Goal: Task Accomplishment & Management: Manage account settings

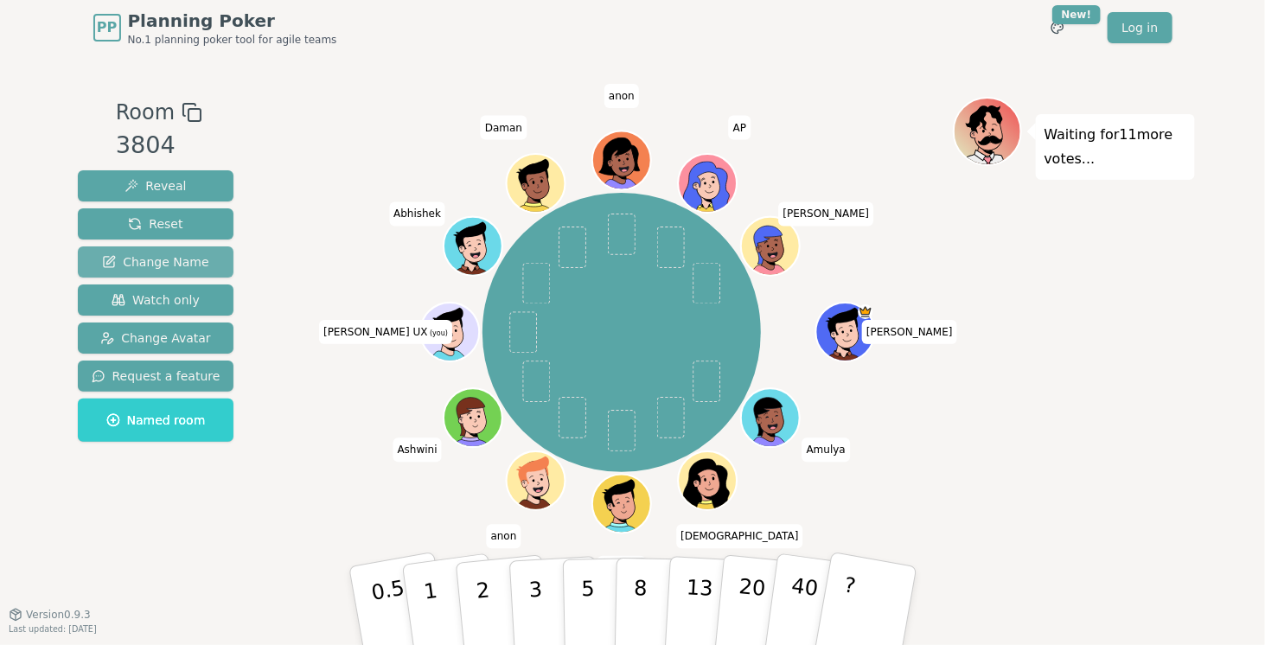
click at [164, 258] on span "Change Name" at bounding box center [155, 261] width 106 height 17
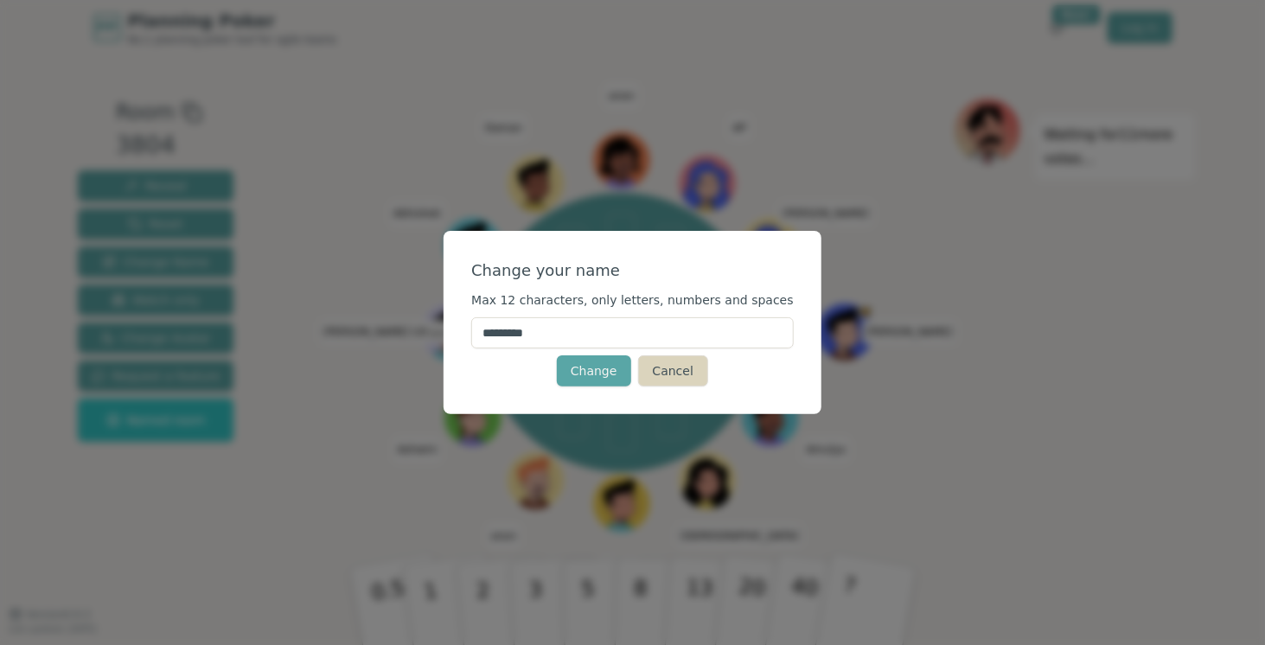
click at [660, 371] on button "Cancel" at bounding box center [673, 370] width 70 height 31
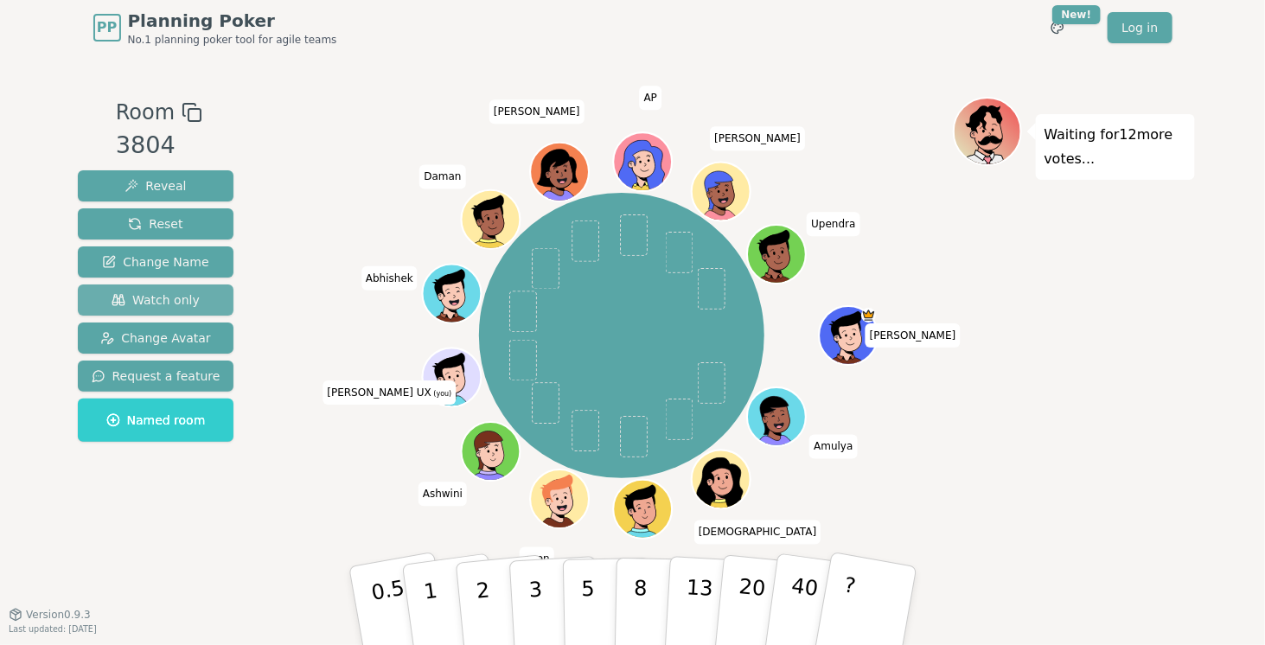
click at [192, 293] on button "Watch only" at bounding box center [156, 299] width 156 height 31
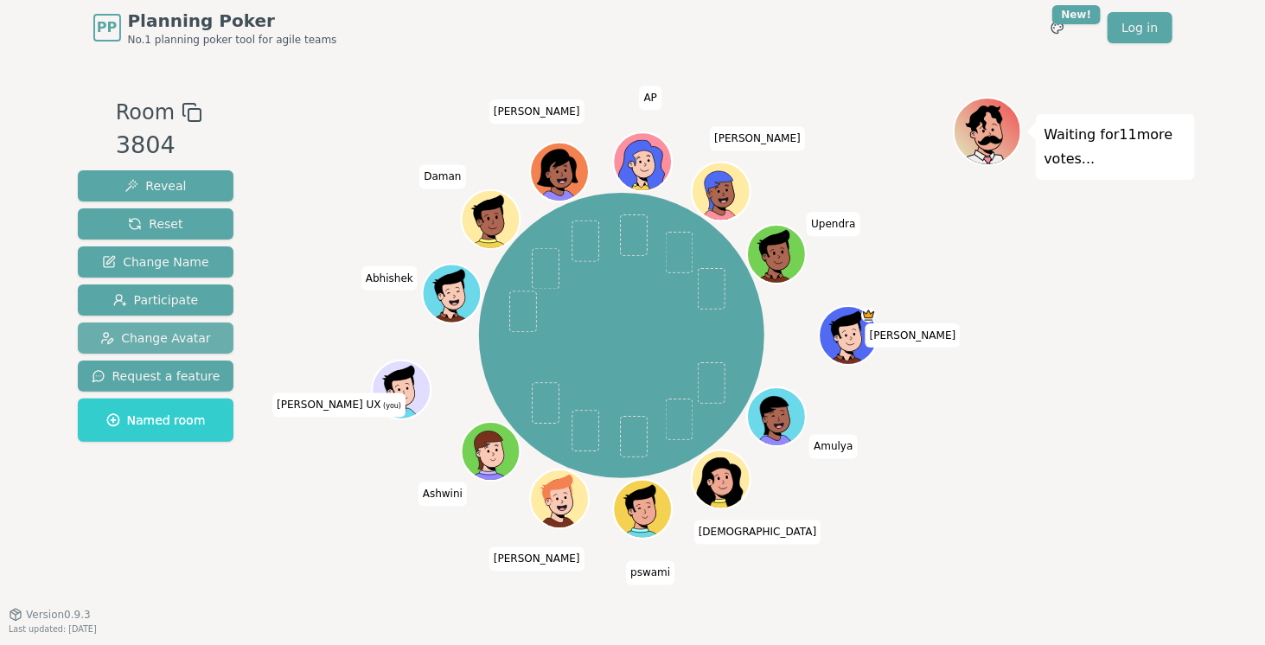
click at [176, 332] on span "Change Avatar" at bounding box center [155, 337] width 111 height 17
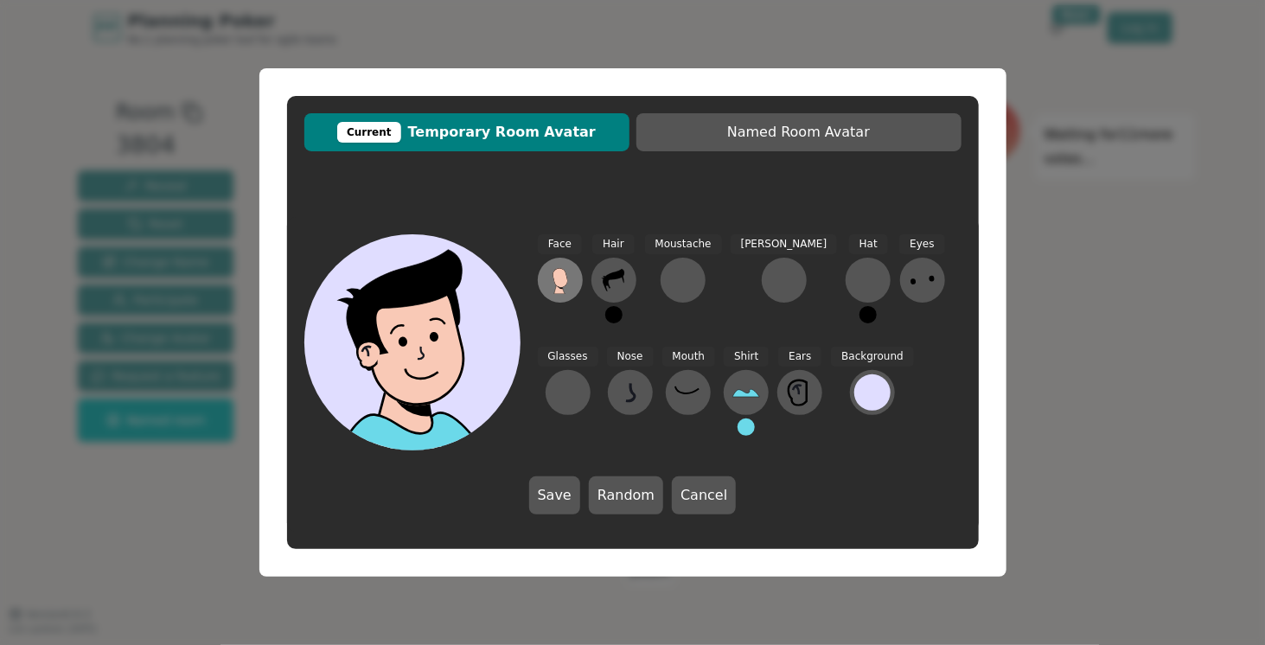
click at [566, 284] on ellipse at bounding box center [562, 284] width 10 height 10
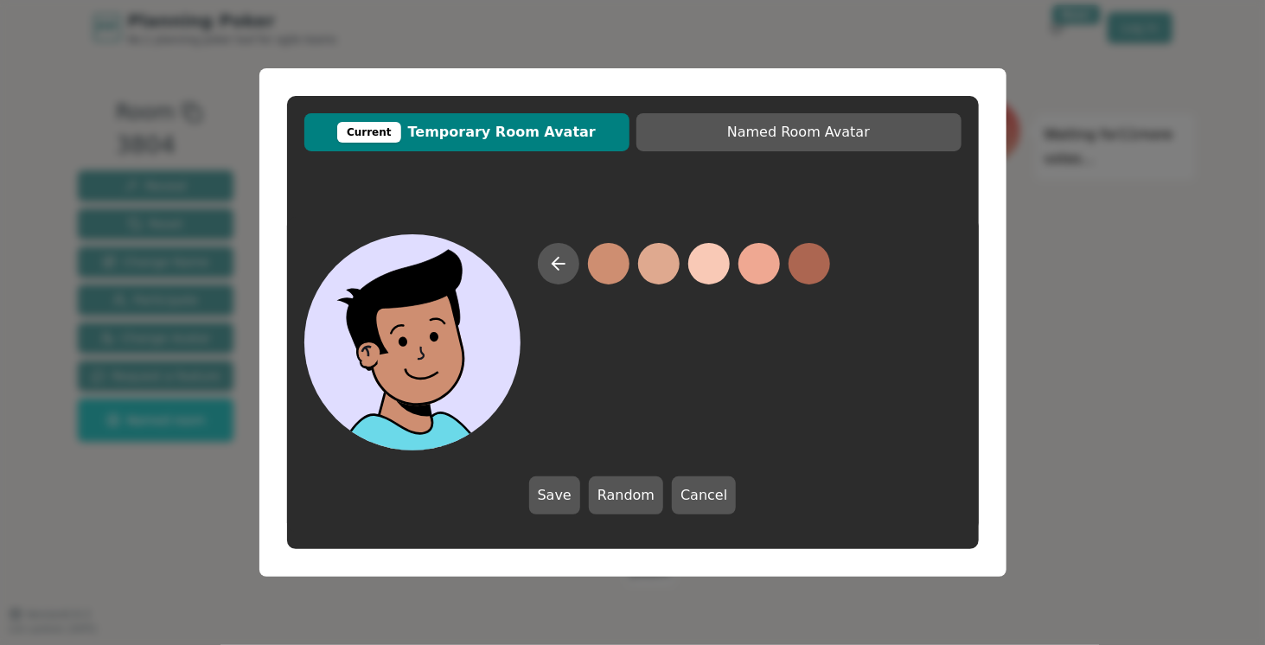
click at [599, 269] on button at bounding box center [608, 263] width 41 height 41
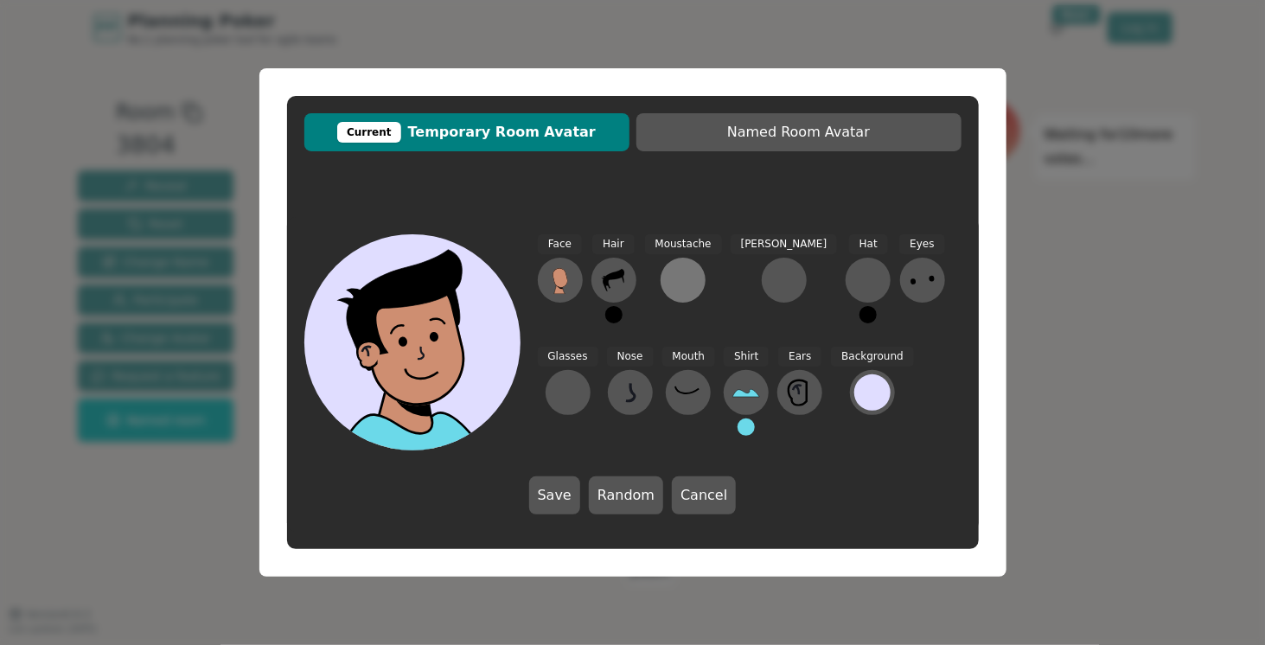
click at [675, 273] on div at bounding box center [683, 280] width 28 height 28
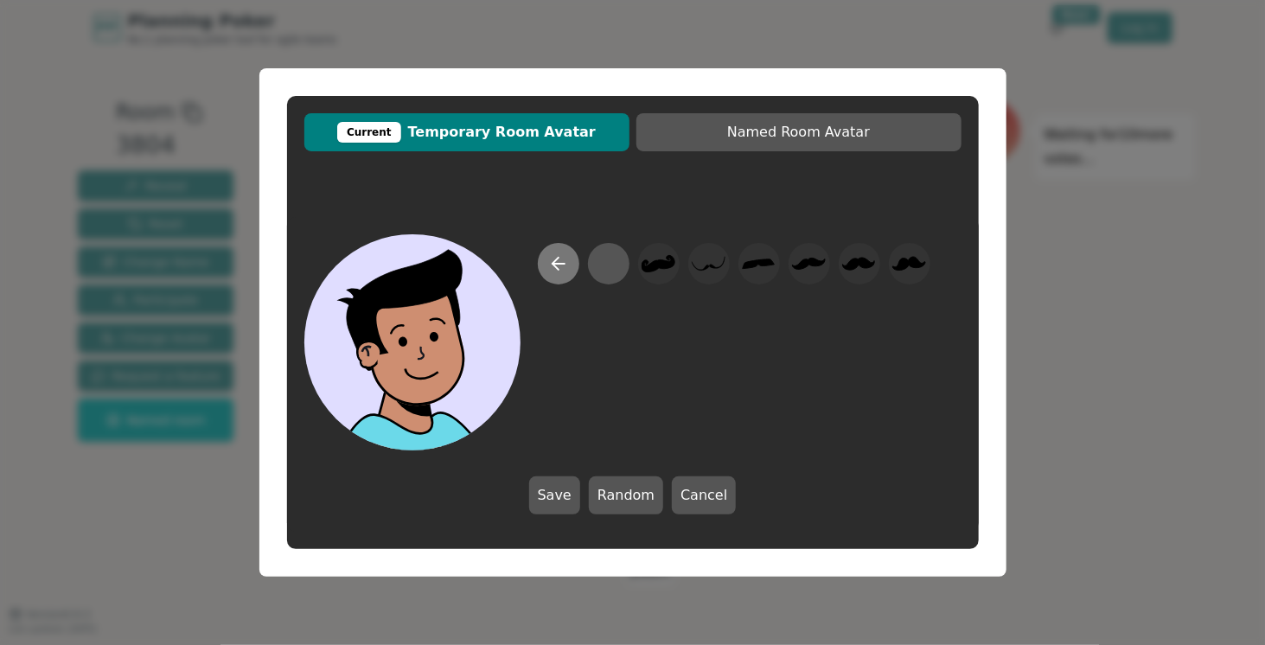
click at [564, 272] on icon at bounding box center [558, 263] width 21 height 21
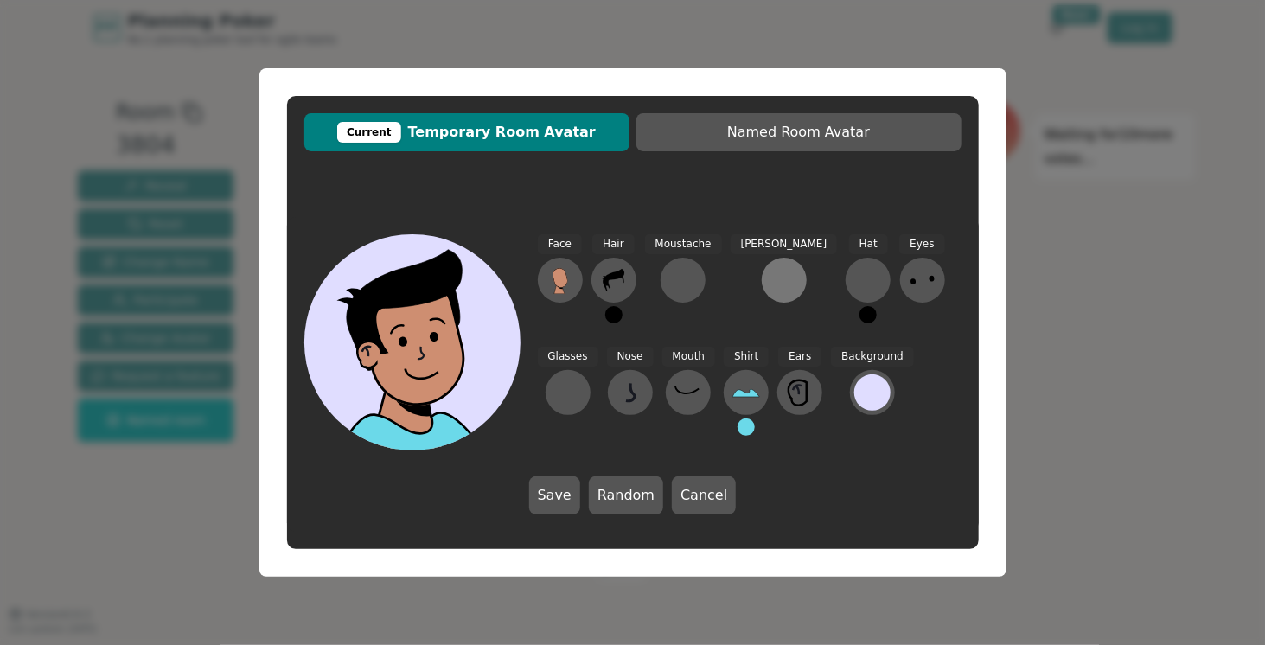
click at [770, 274] on div at bounding box center [784, 280] width 28 height 28
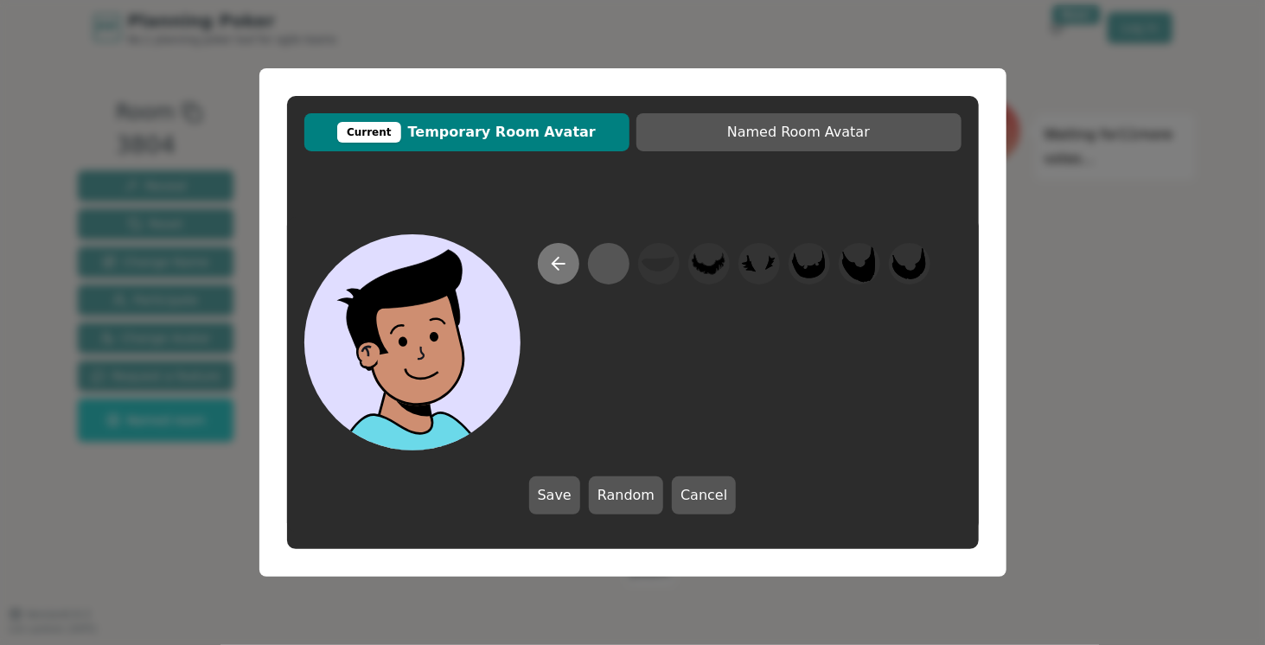
click at [561, 268] on icon at bounding box center [558, 263] width 21 height 21
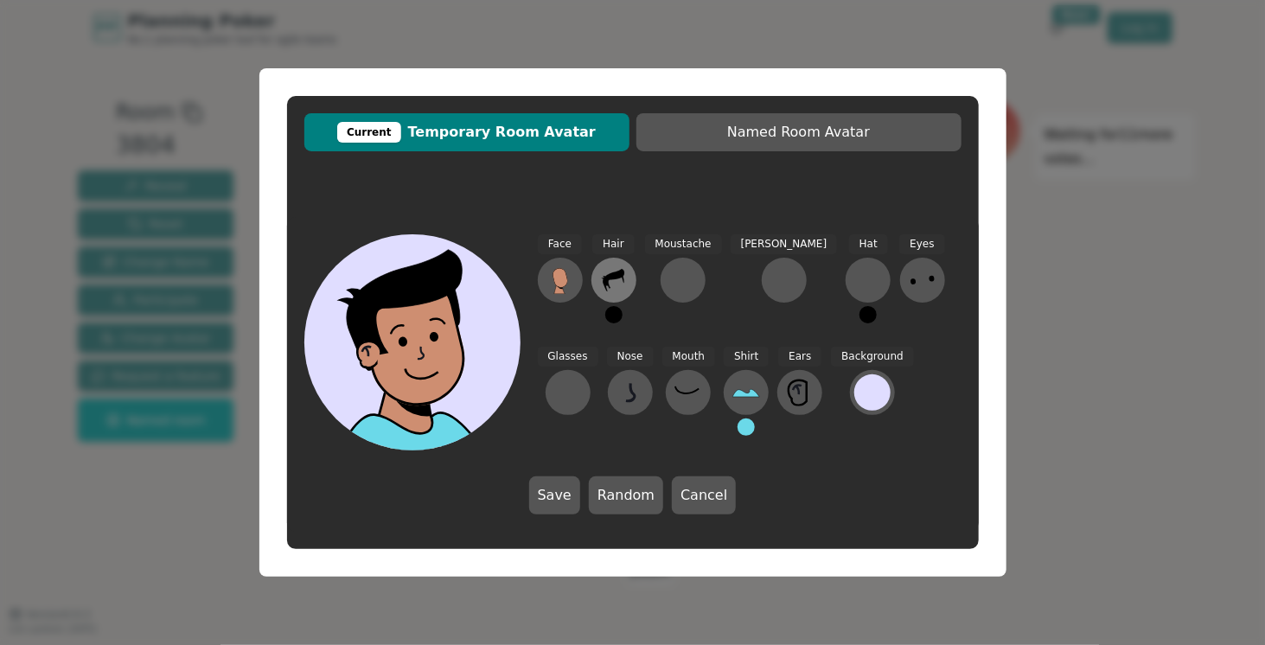
click at [609, 271] on icon at bounding box center [614, 280] width 28 height 28
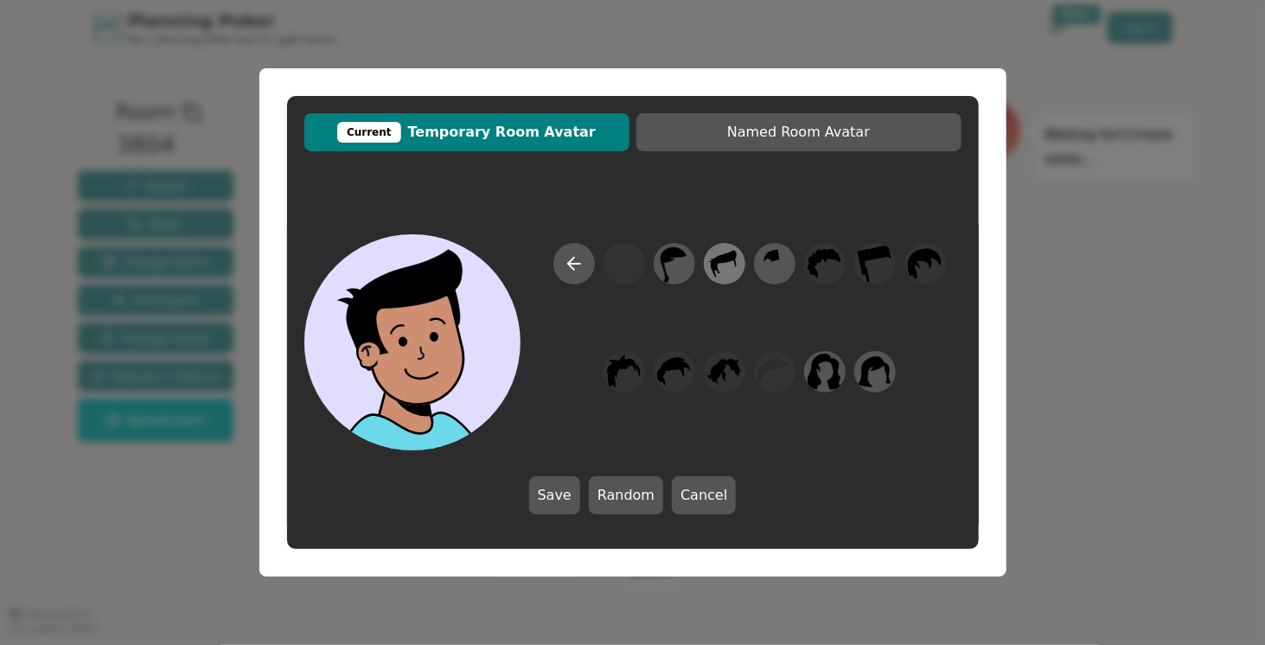
click at [739, 268] on icon at bounding box center [724, 264] width 34 height 39
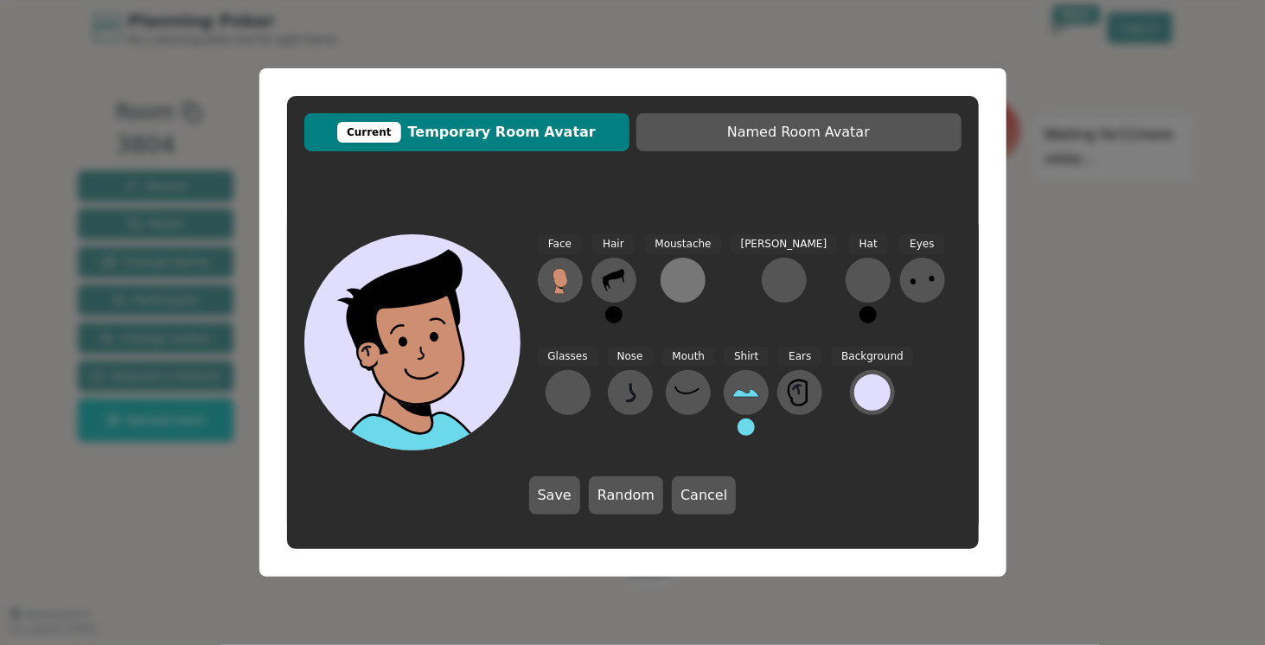
click at [682, 278] on div at bounding box center [683, 280] width 28 height 28
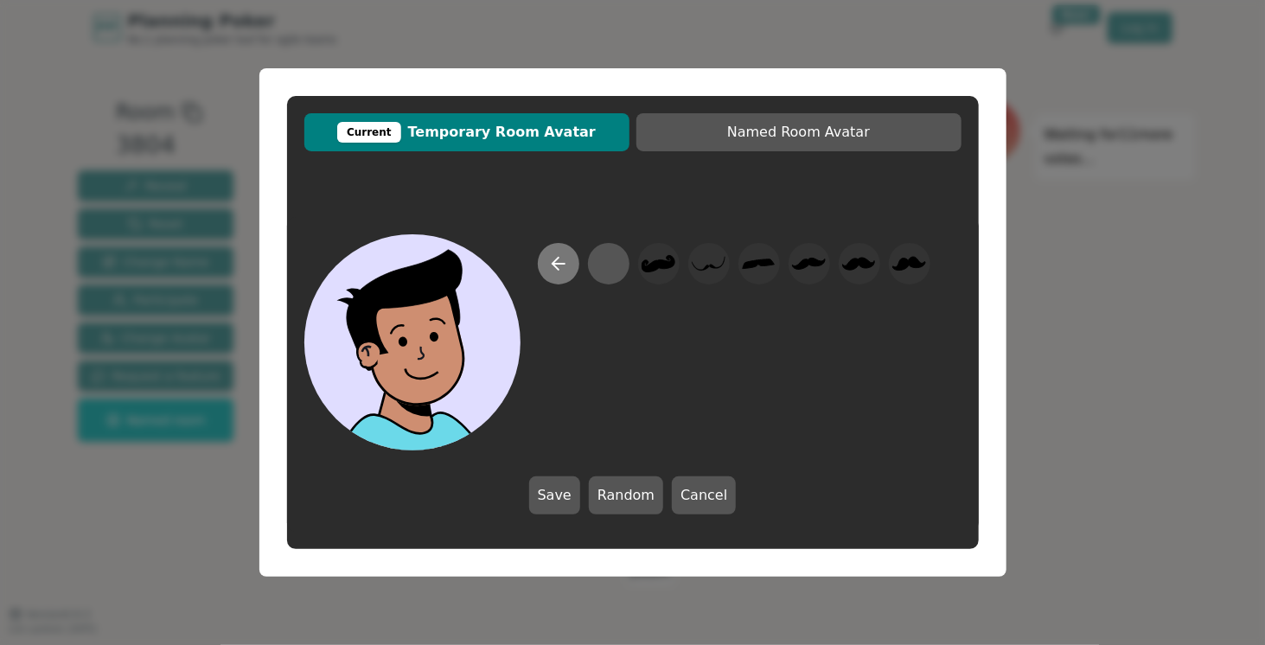
click at [564, 264] on icon at bounding box center [558, 264] width 12 height 0
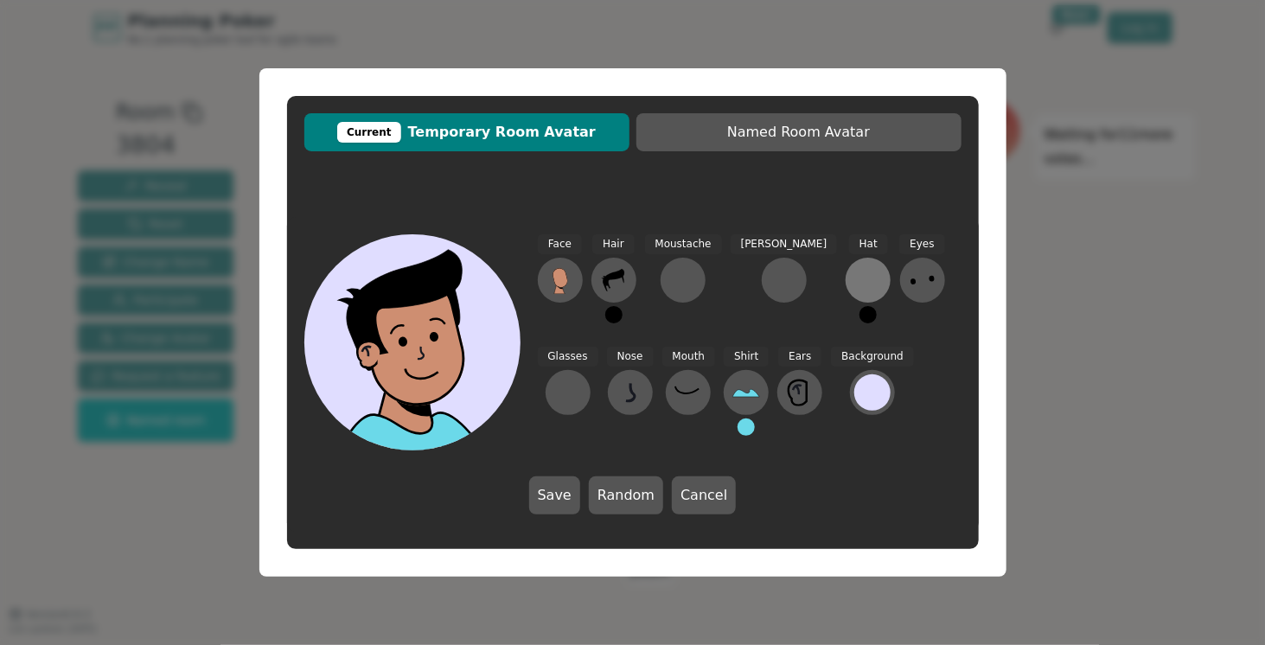
click at [854, 279] on div at bounding box center [868, 280] width 28 height 28
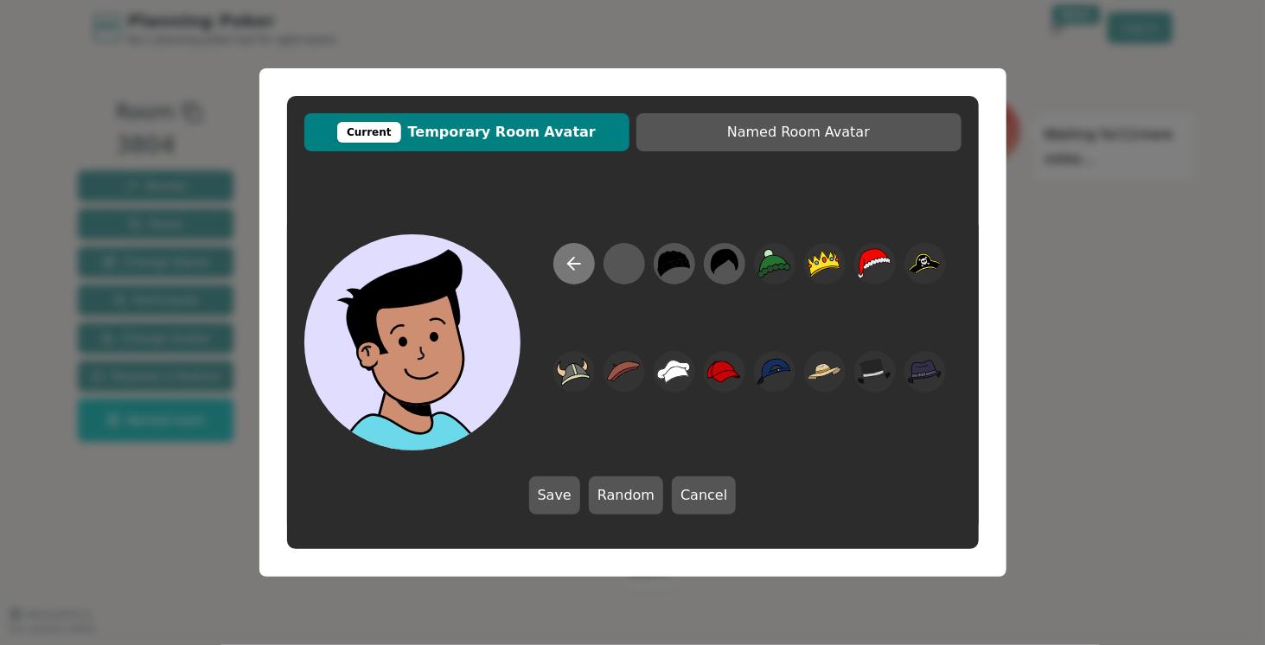
click at [579, 266] on icon at bounding box center [574, 263] width 21 height 21
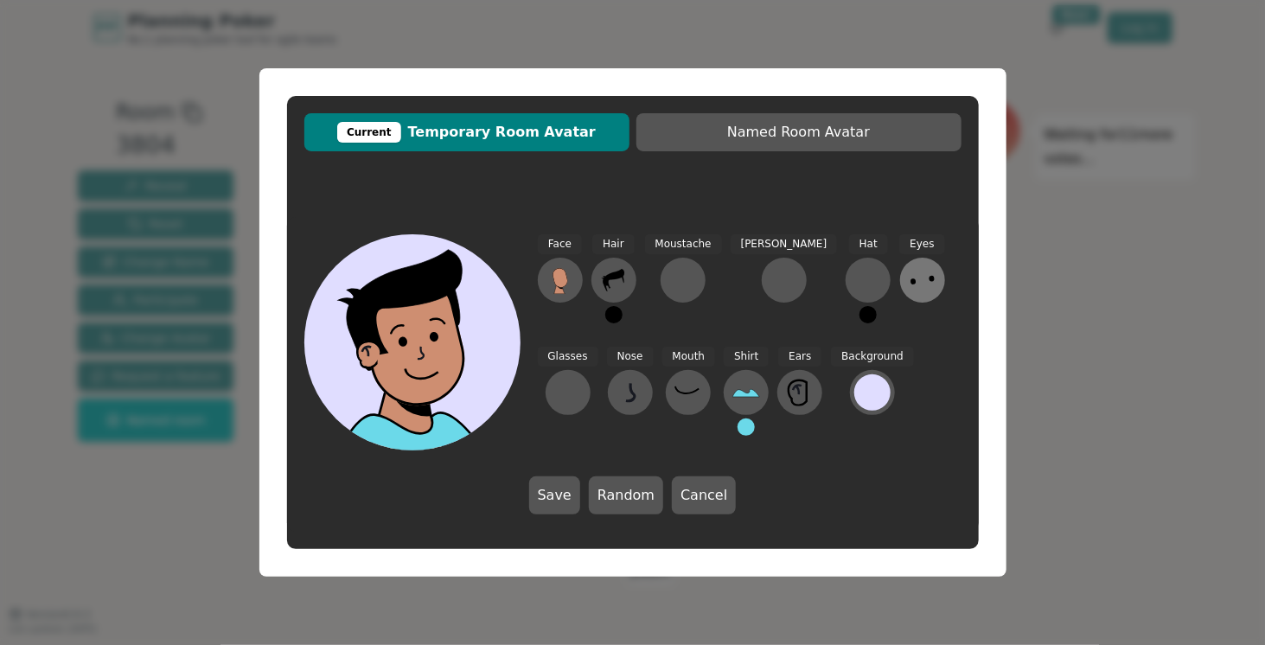
click at [908, 275] on icon at bounding box center [922, 280] width 28 height 28
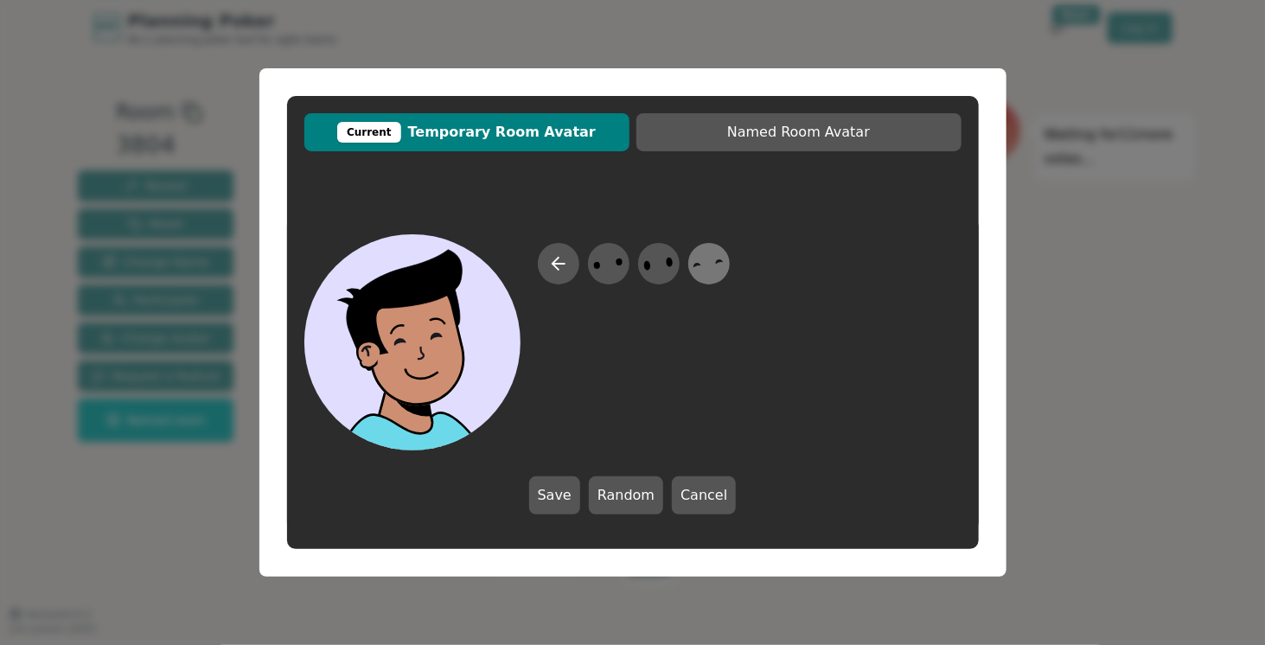
click at [699, 256] on icon at bounding box center [708, 264] width 34 height 39
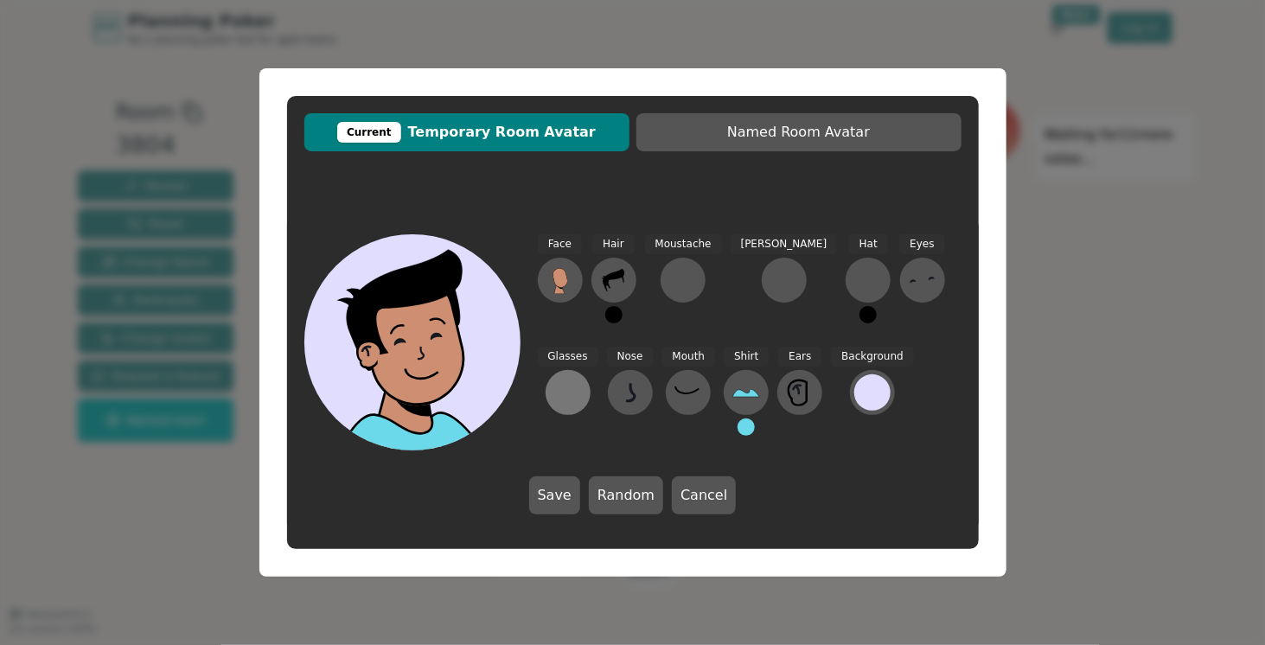
click at [582, 379] on div at bounding box center [568, 393] width 28 height 28
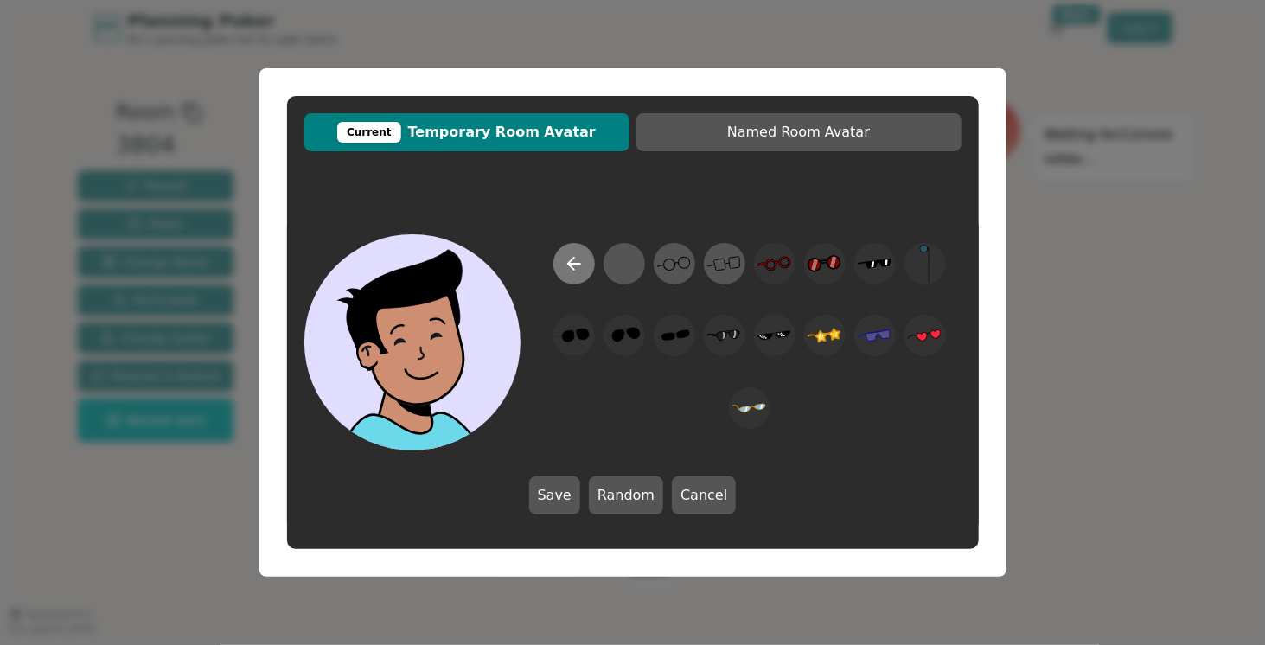
click at [575, 264] on icon at bounding box center [574, 264] width 12 height 0
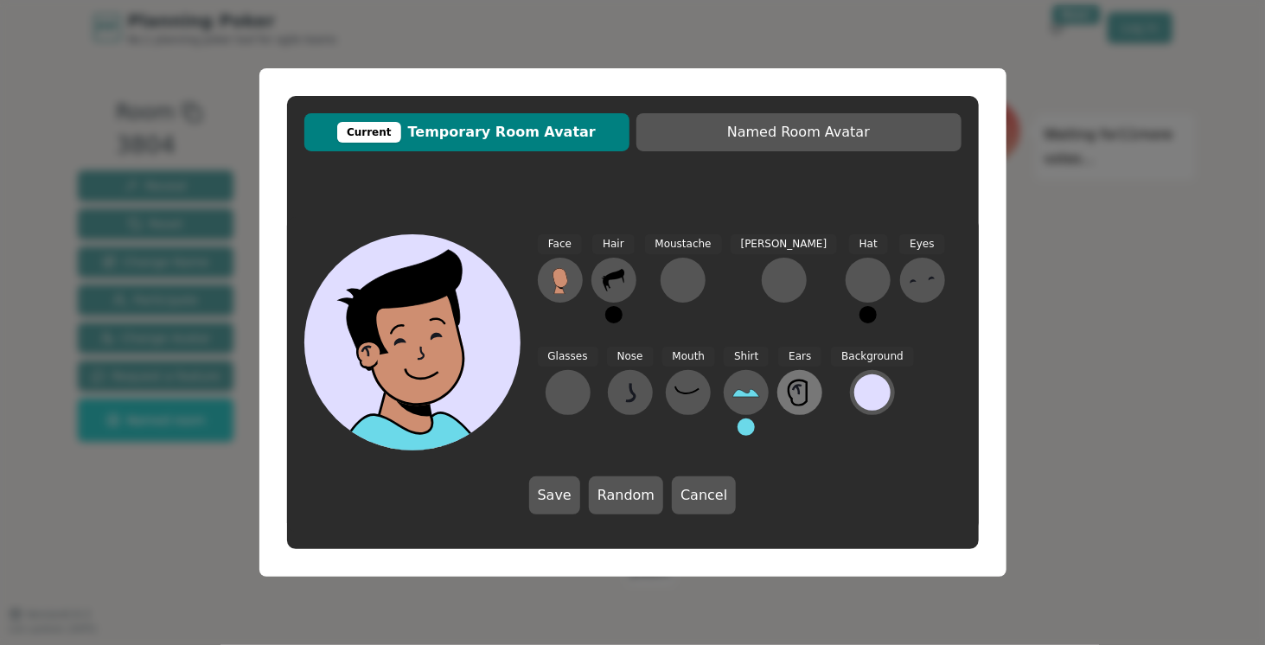
click at [786, 405] on icon at bounding box center [800, 393] width 28 height 28
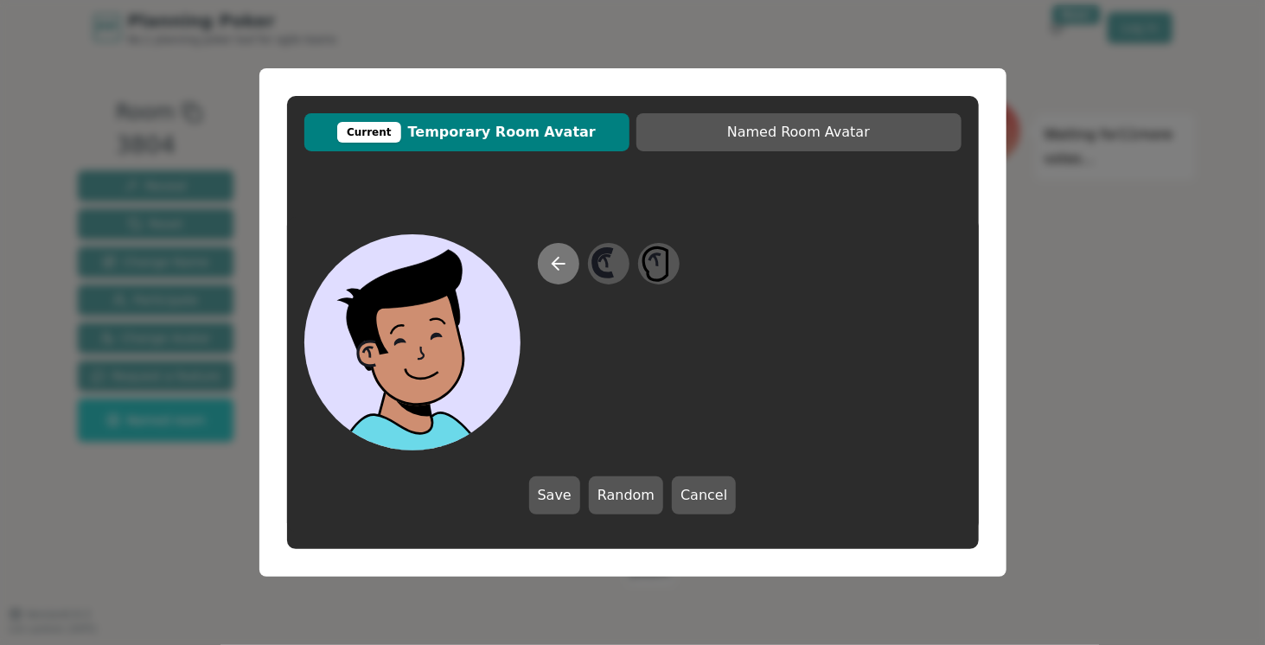
click at [558, 260] on icon at bounding box center [558, 263] width 21 height 21
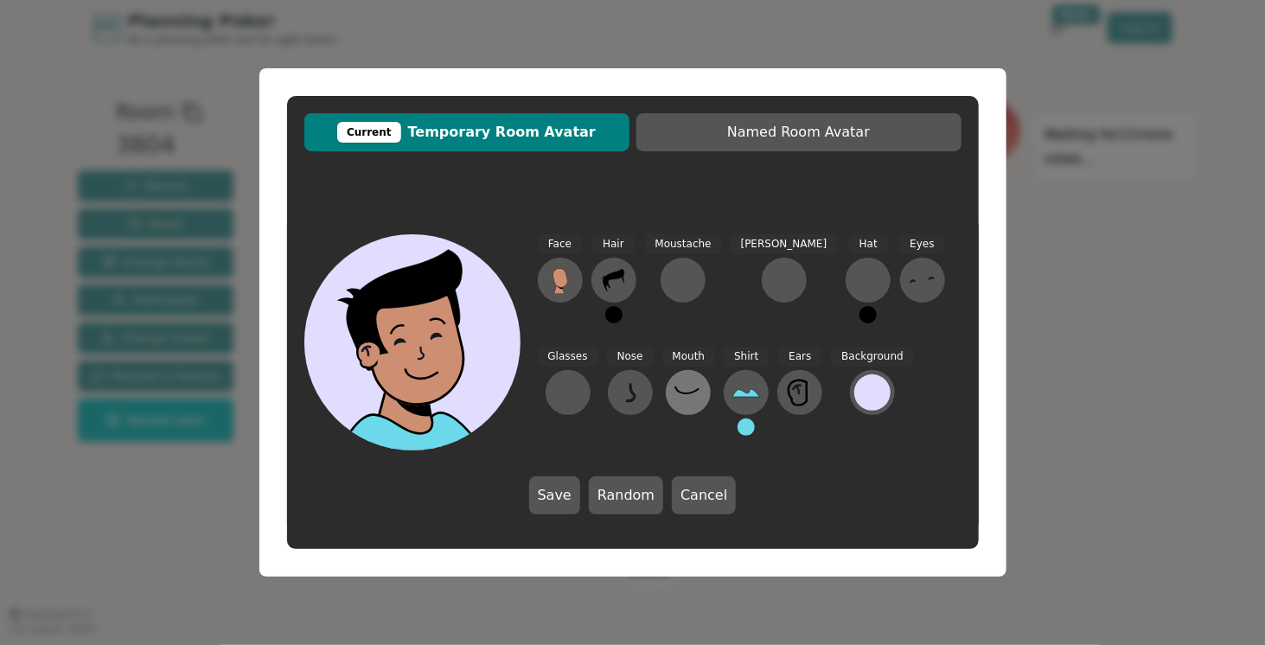
click at [676, 392] on icon at bounding box center [687, 389] width 23 height 7
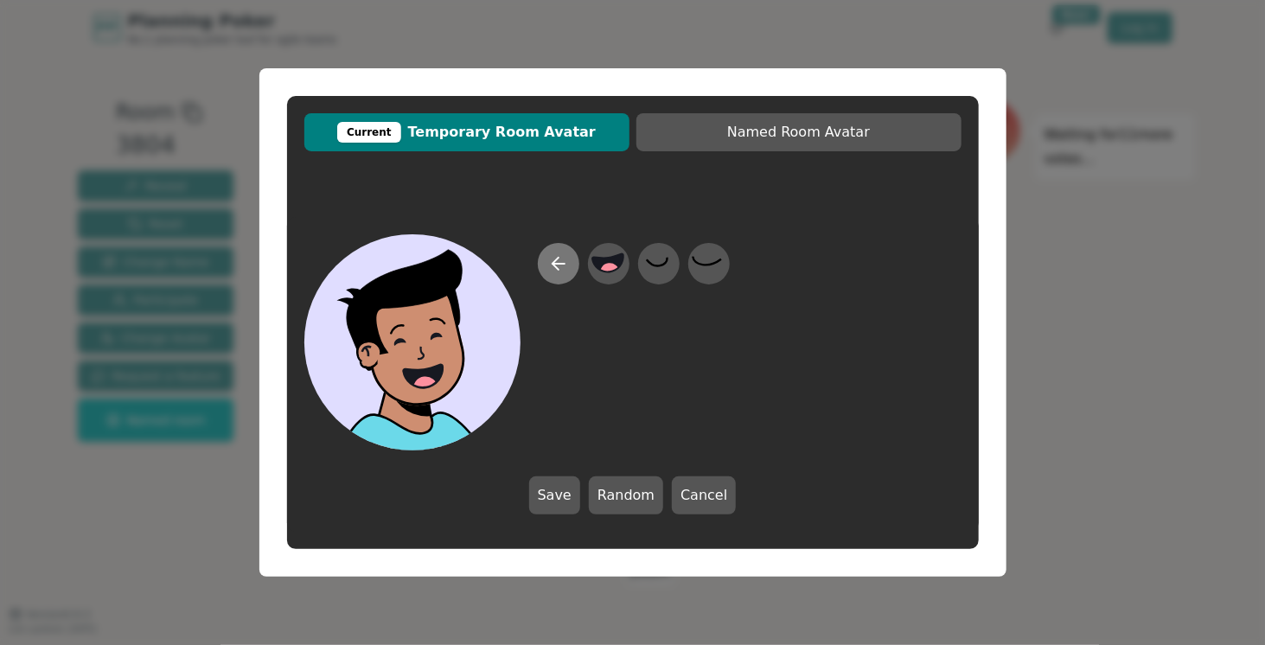
click at [558, 264] on icon at bounding box center [558, 263] width 21 height 21
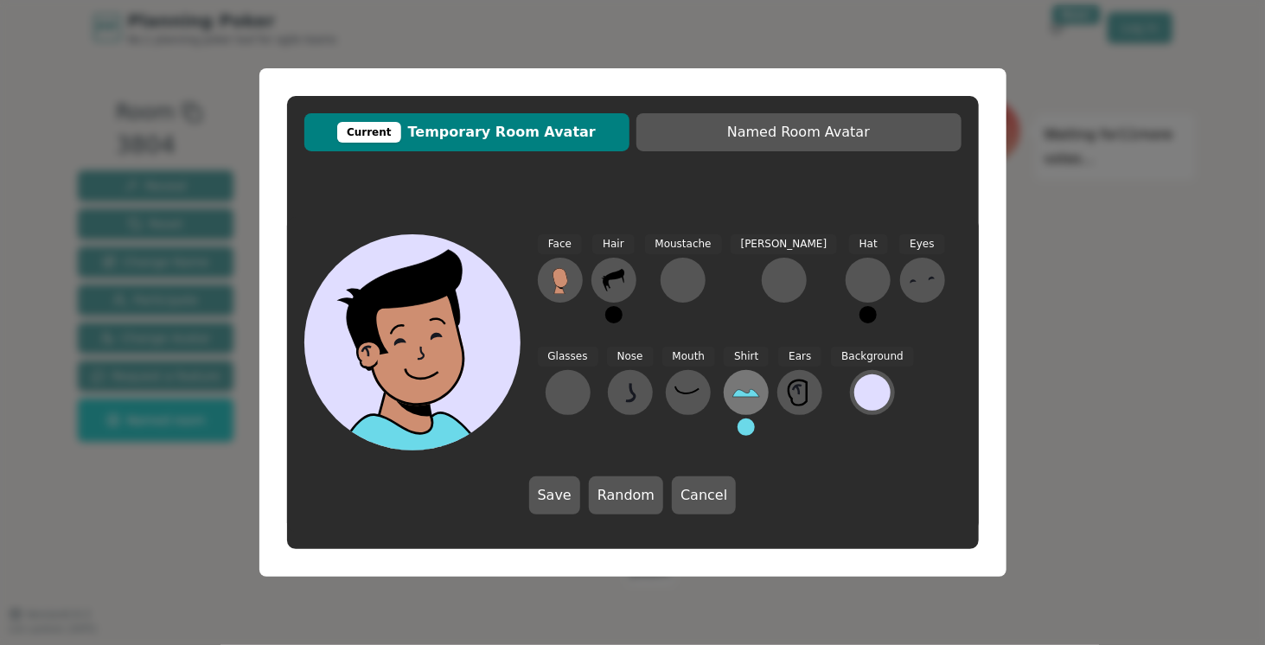
click at [733, 396] on icon at bounding box center [746, 393] width 27 height 8
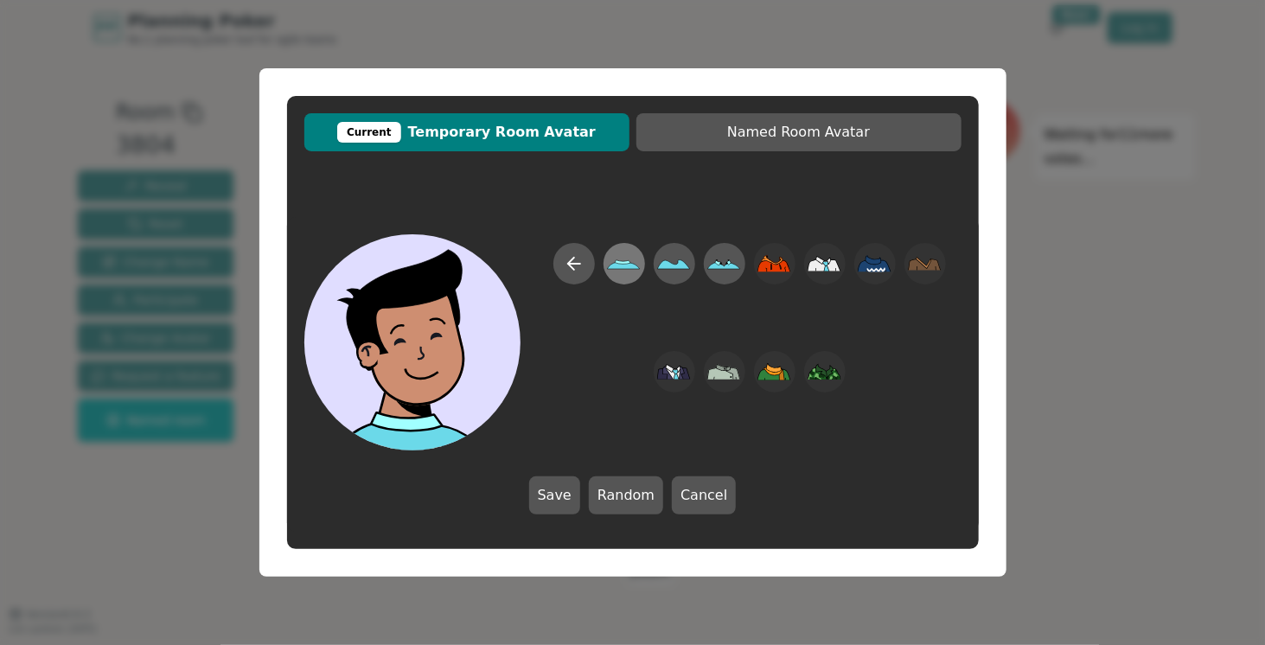
click at [623, 263] on icon at bounding box center [623, 262] width 16 height 4
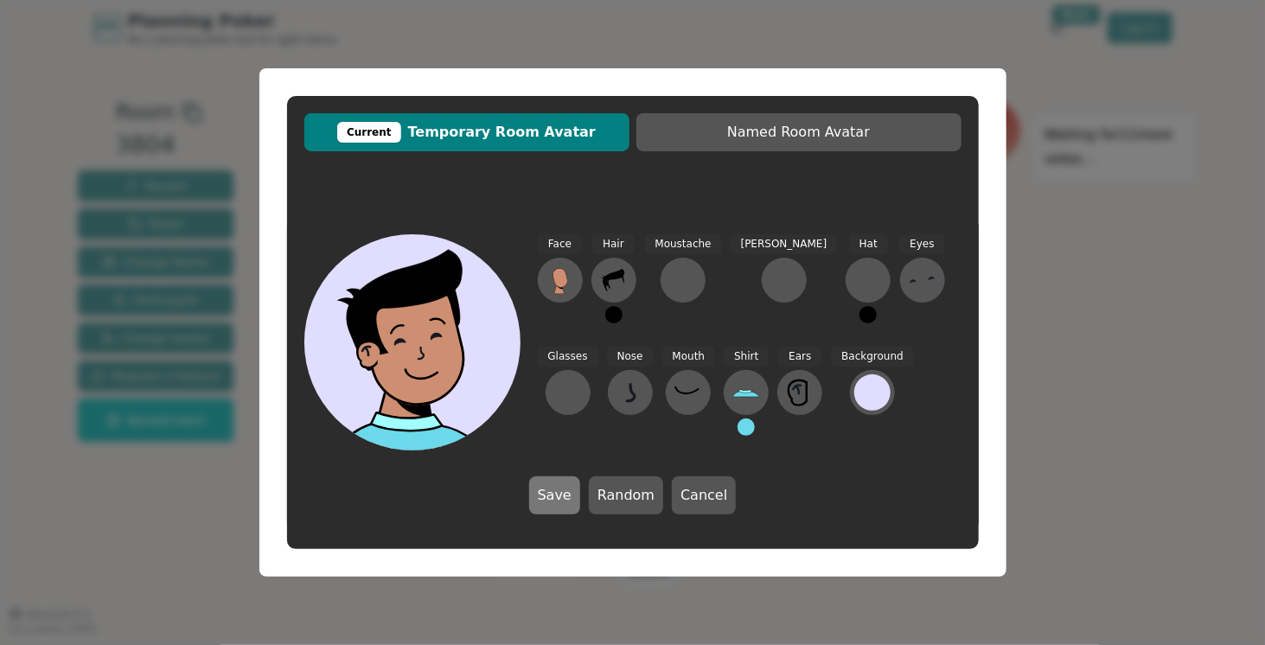
click at [572, 495] on button "Save" at bounding box center [554, 495] width 51 height 38
